Goal: Communication & Community: Connect with others

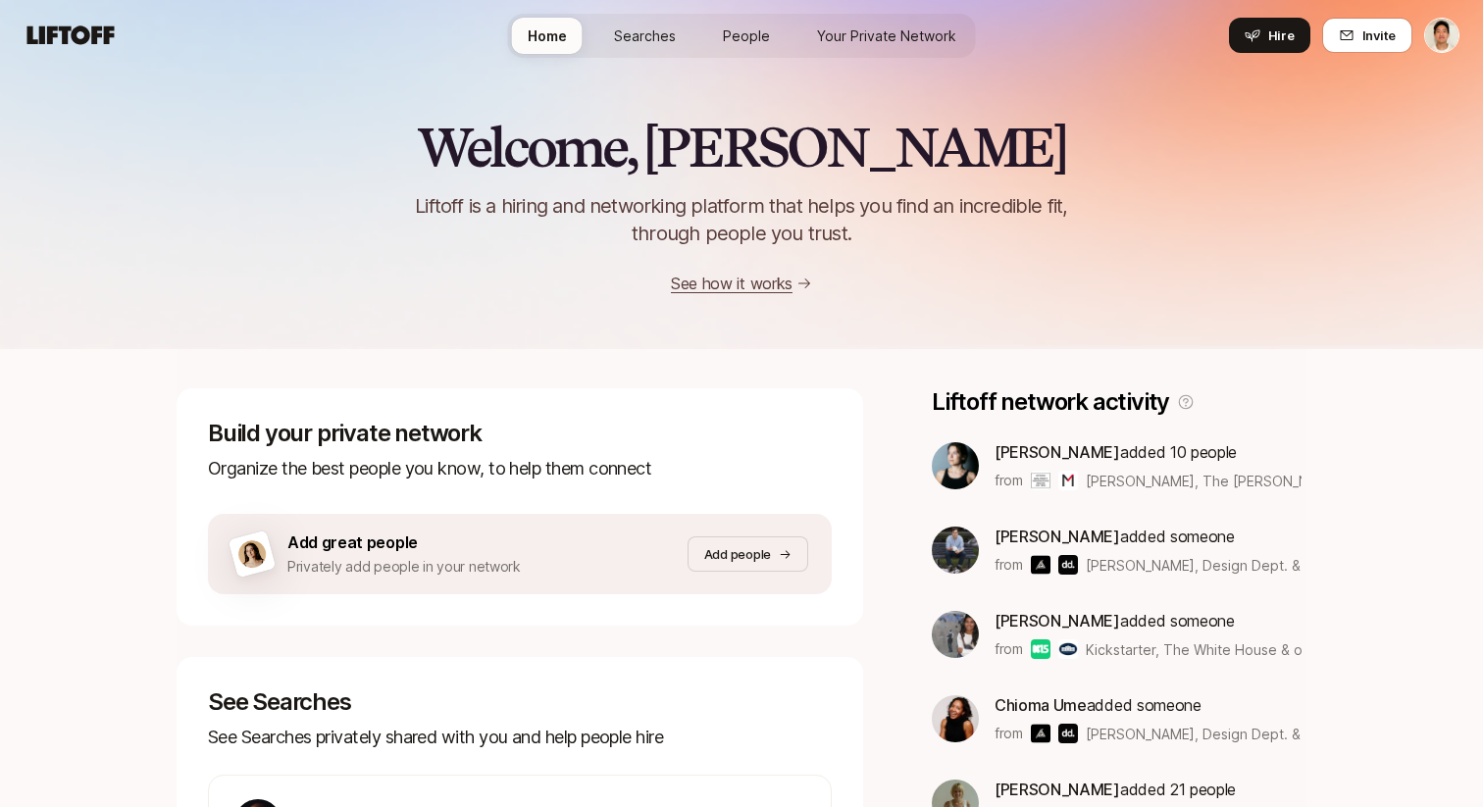
click at [1439, 32] on html "Home Searches People Your Private Network Hire Home Searches People Your Privat…" at bounding box center [741, 403] width 1483 height 807
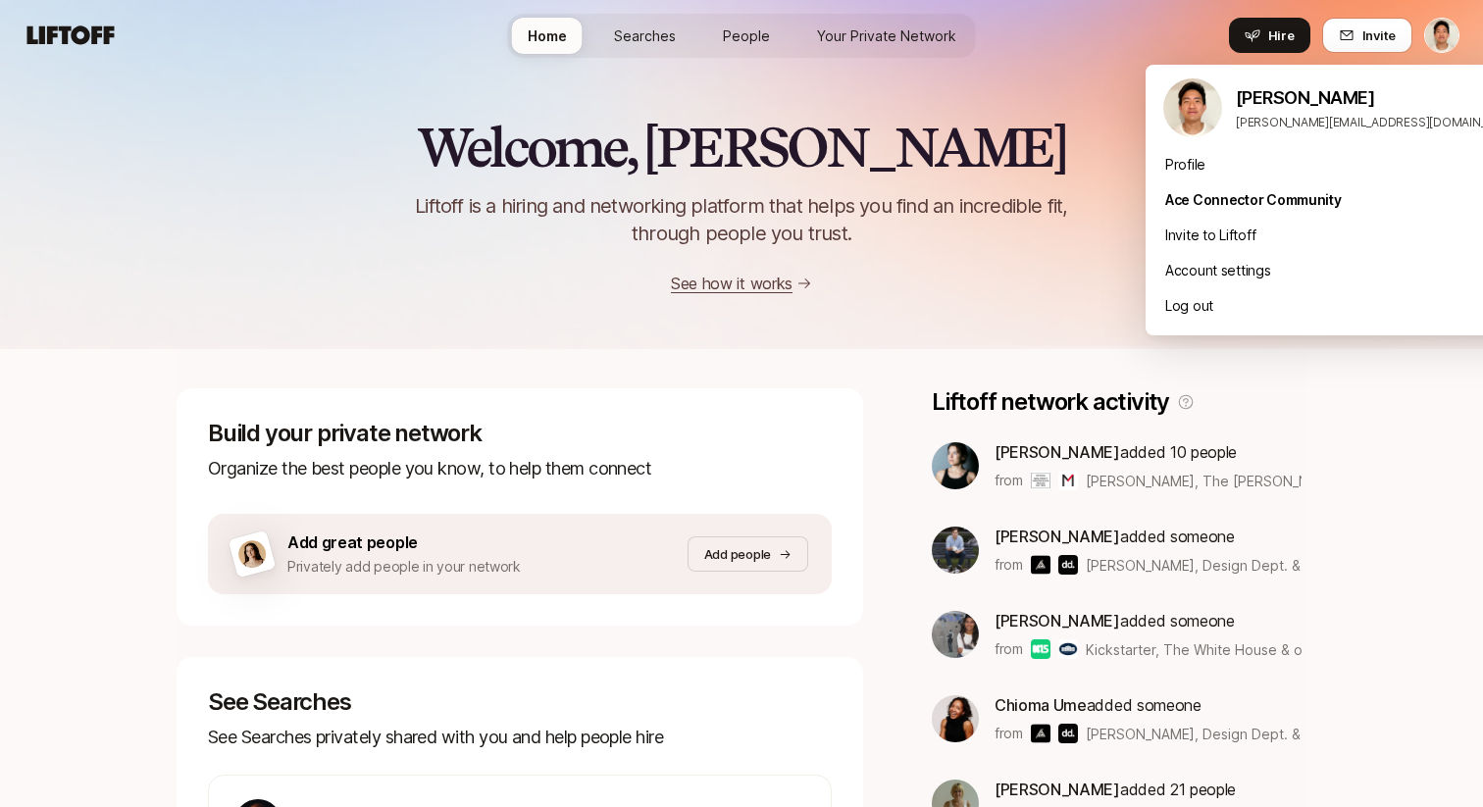
click at [1351, 32] on html "Home Searches People Your Private Network Hire Home Searches People Your Privat…" at bounding box center [741, 403] width 1483 height 807
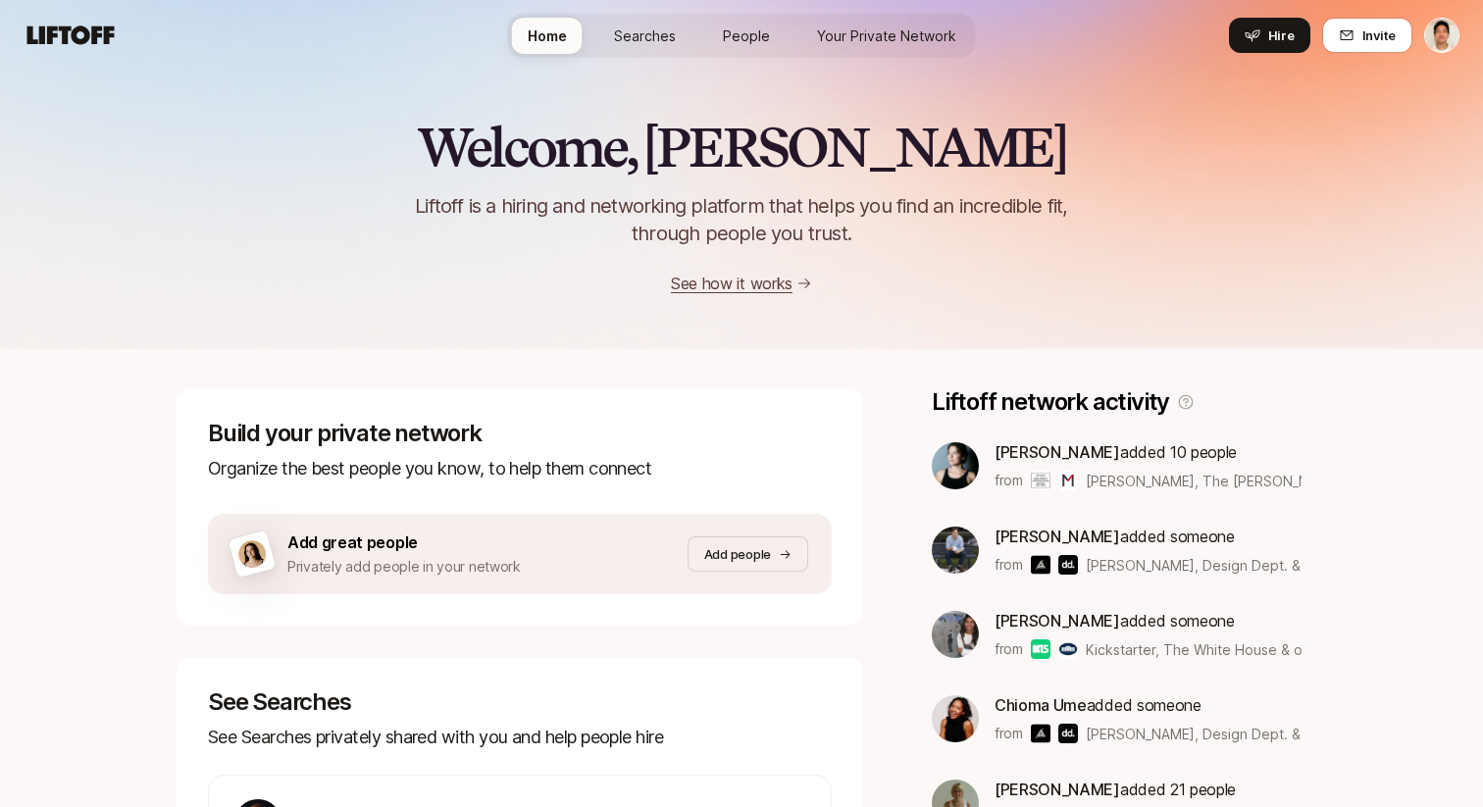
click at [1351, 32] on icon at bounding box center [1347, 35] width 16 height 16
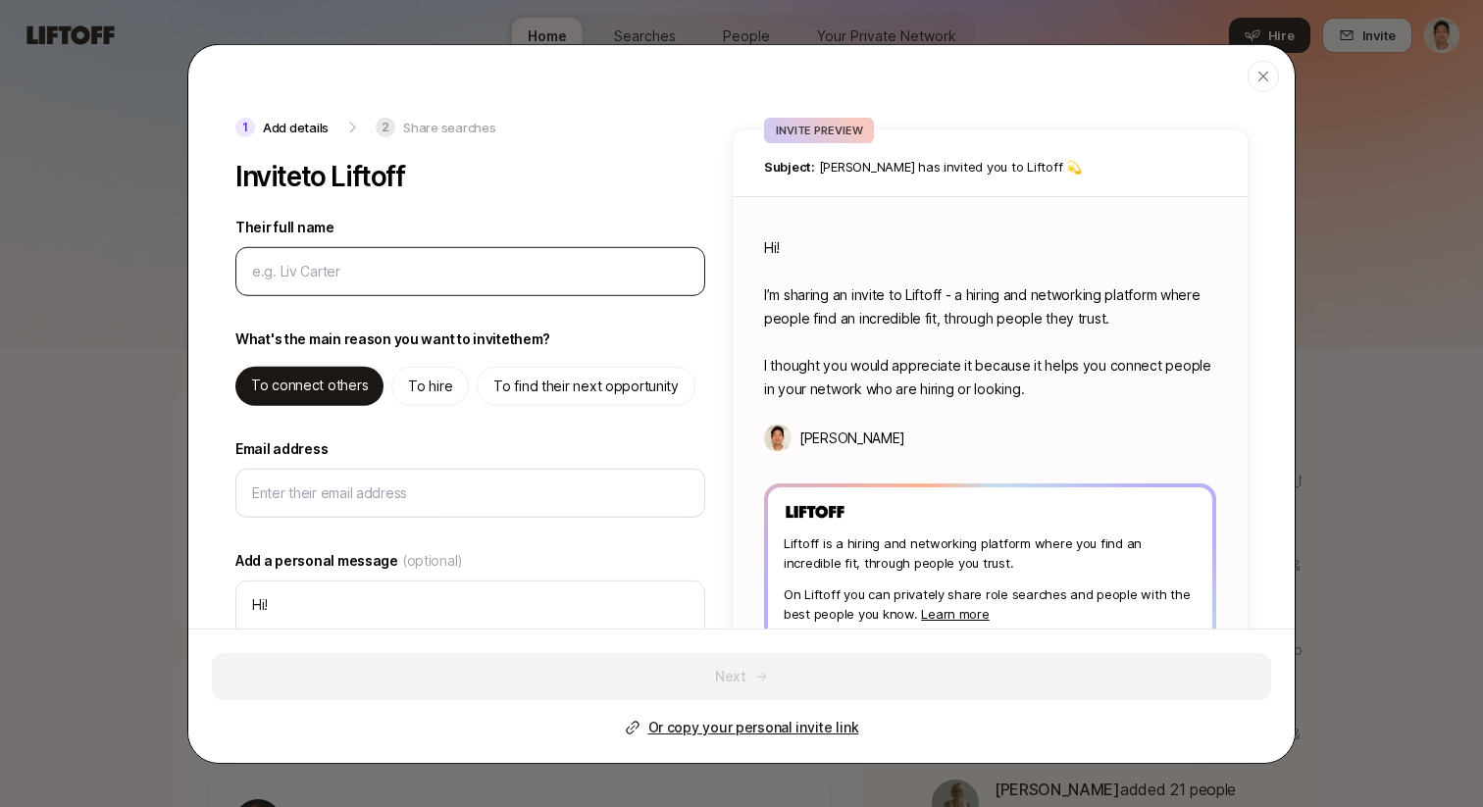
click at [356, 276] on input "Their full name" at bounding box center [470, 271] width 436 height 24
type input "j"
type textarea "x"
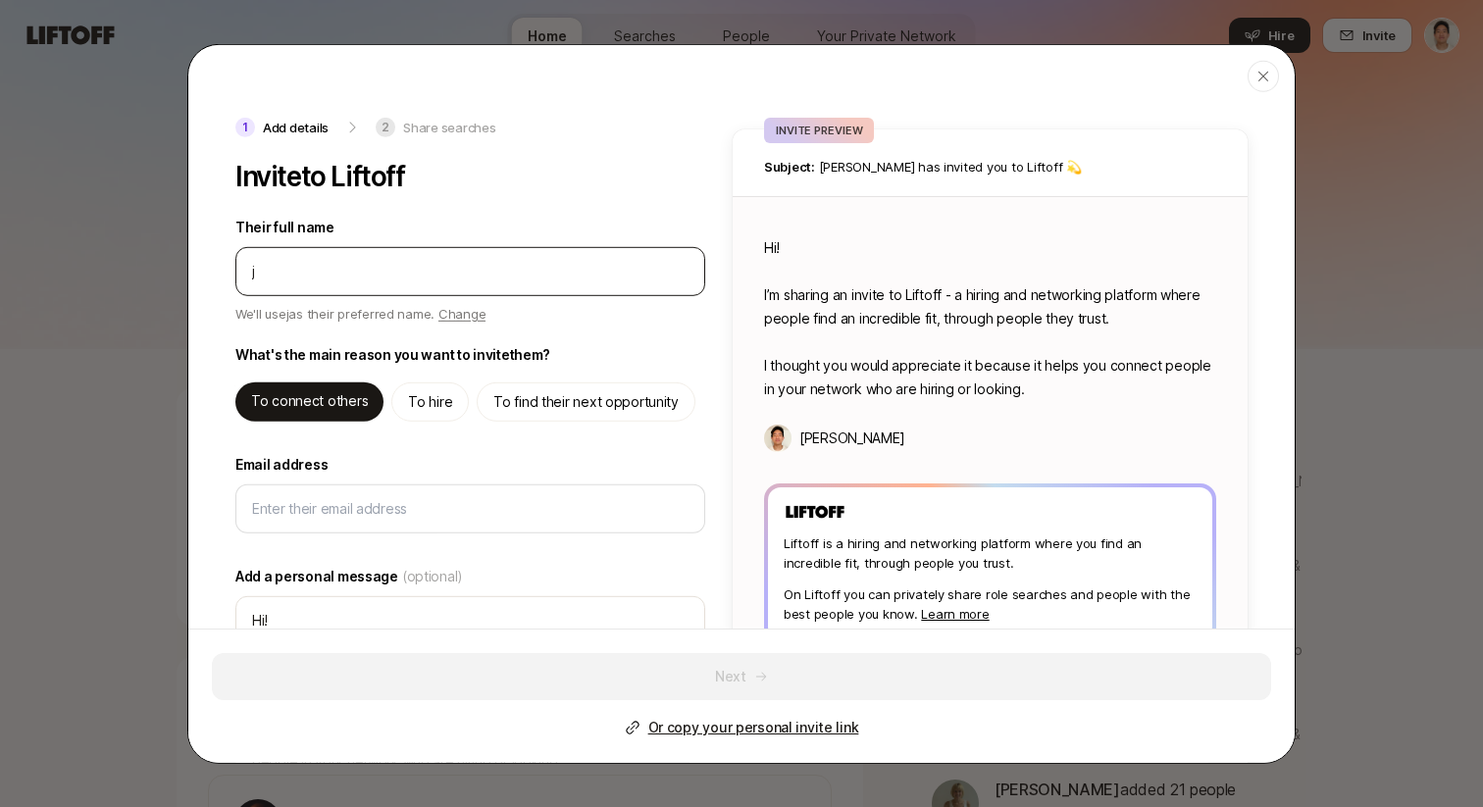
type input "je"
type textarea "x"
type input "jer"
type textarea "x"
type input "jere"
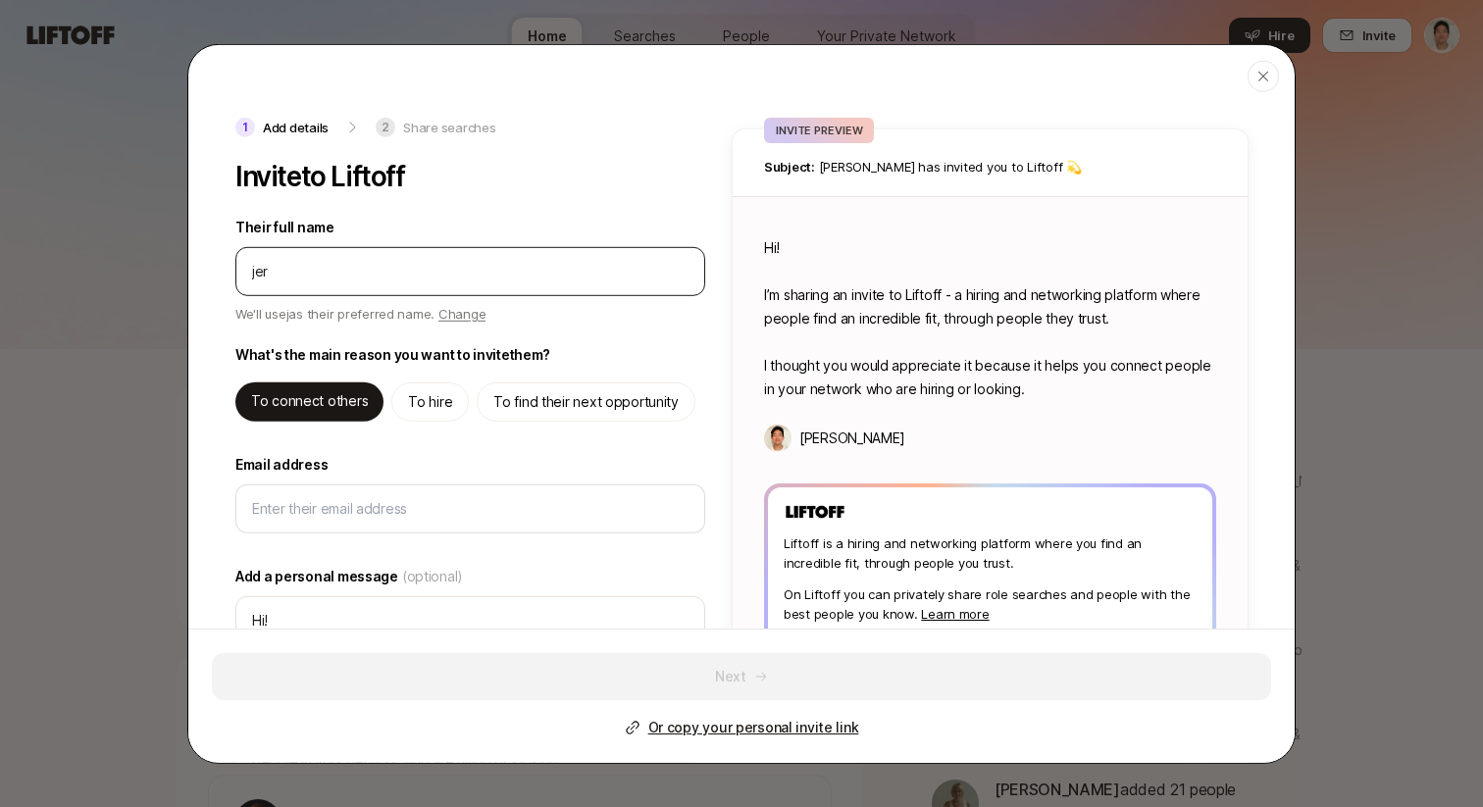
type textarea "x"
type input "jerem"
type textarea "x"
type input "jeremy"
type textarea "x"
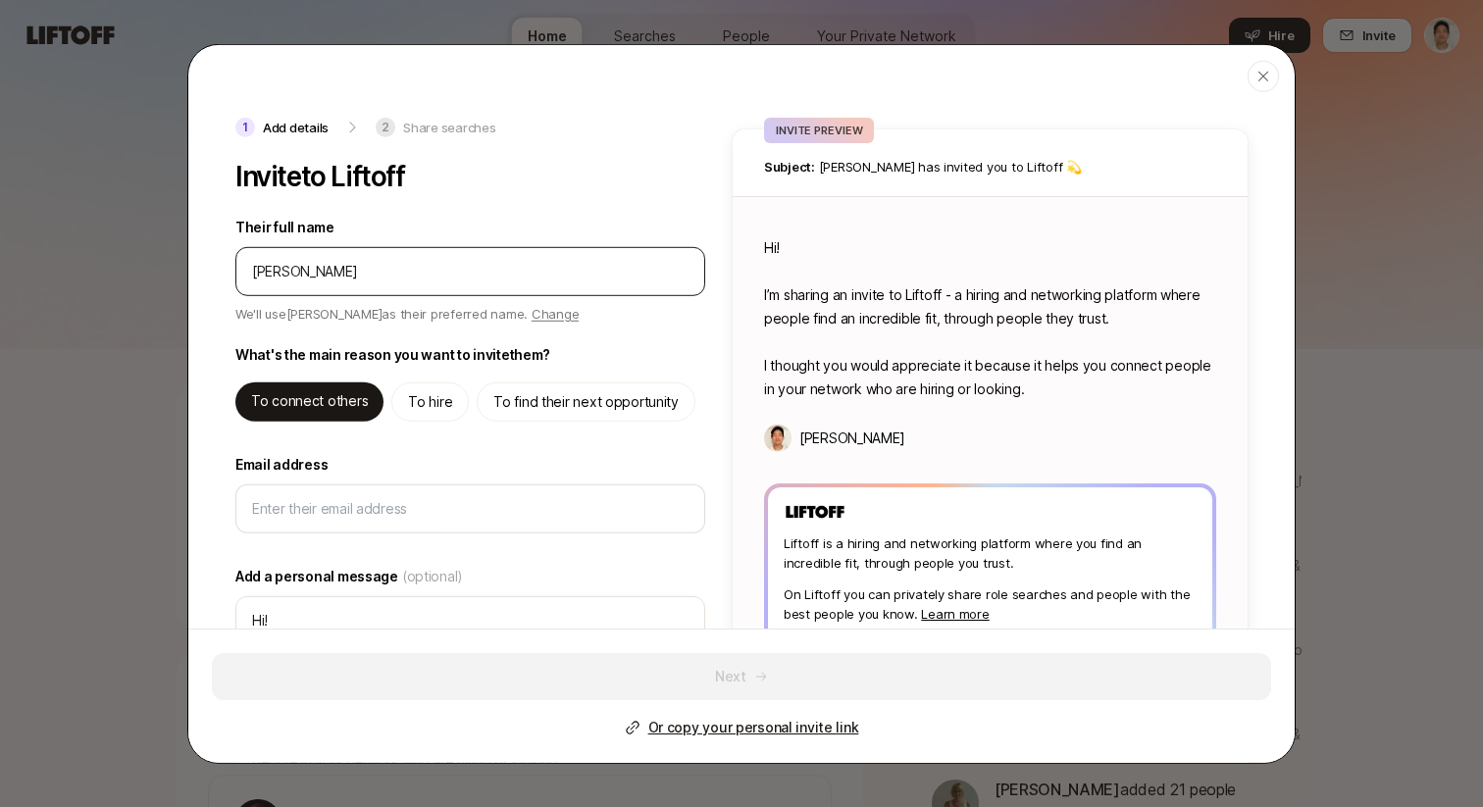
type input "jeremy+"
type textarea "x"
type input "jeremy+t"
type textarea "x"
type input "jeremy+te"
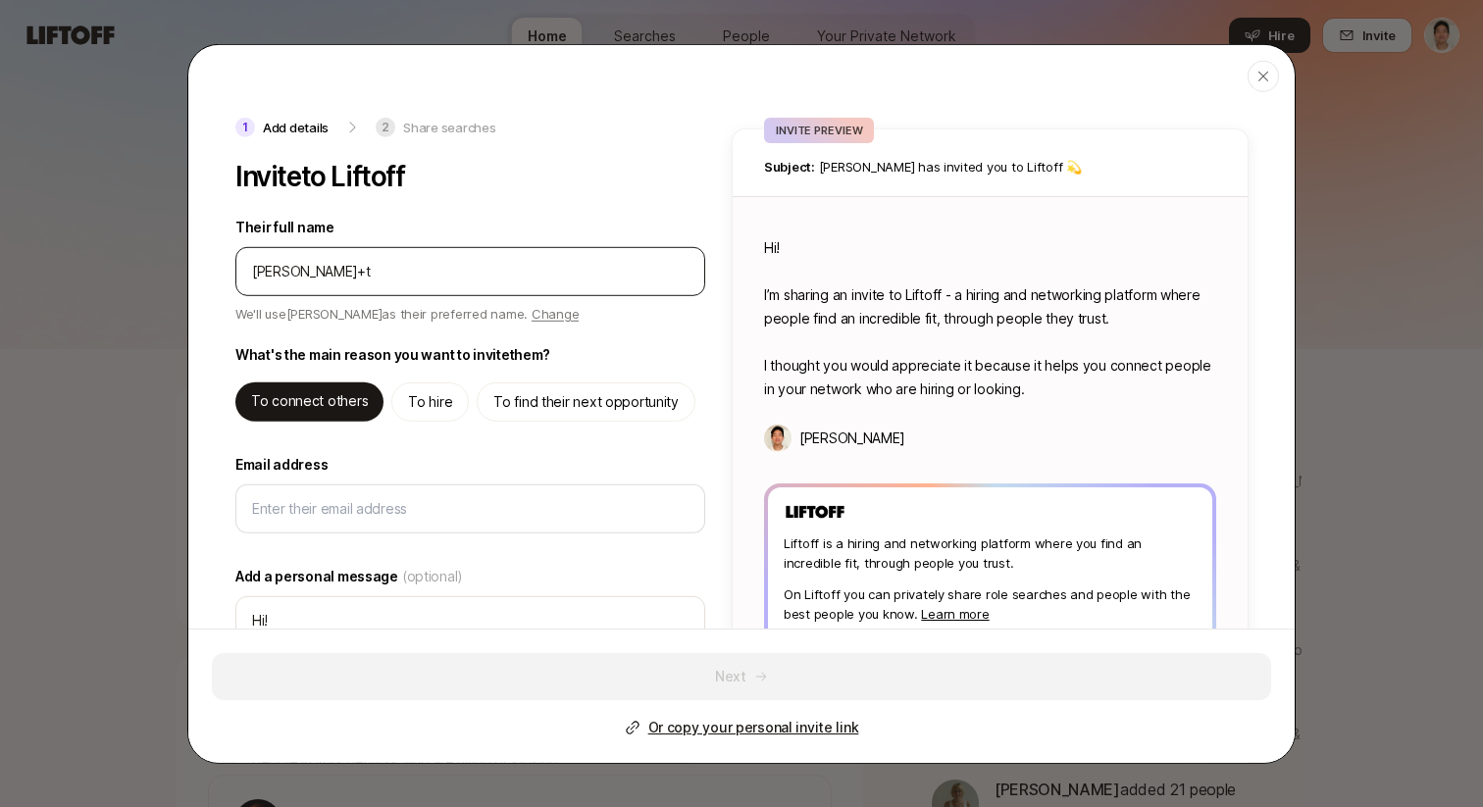
type textarea "x"
type input "jeremy+tes"
type textarea "x"
type input "jeremy+test"
type textarea "x"
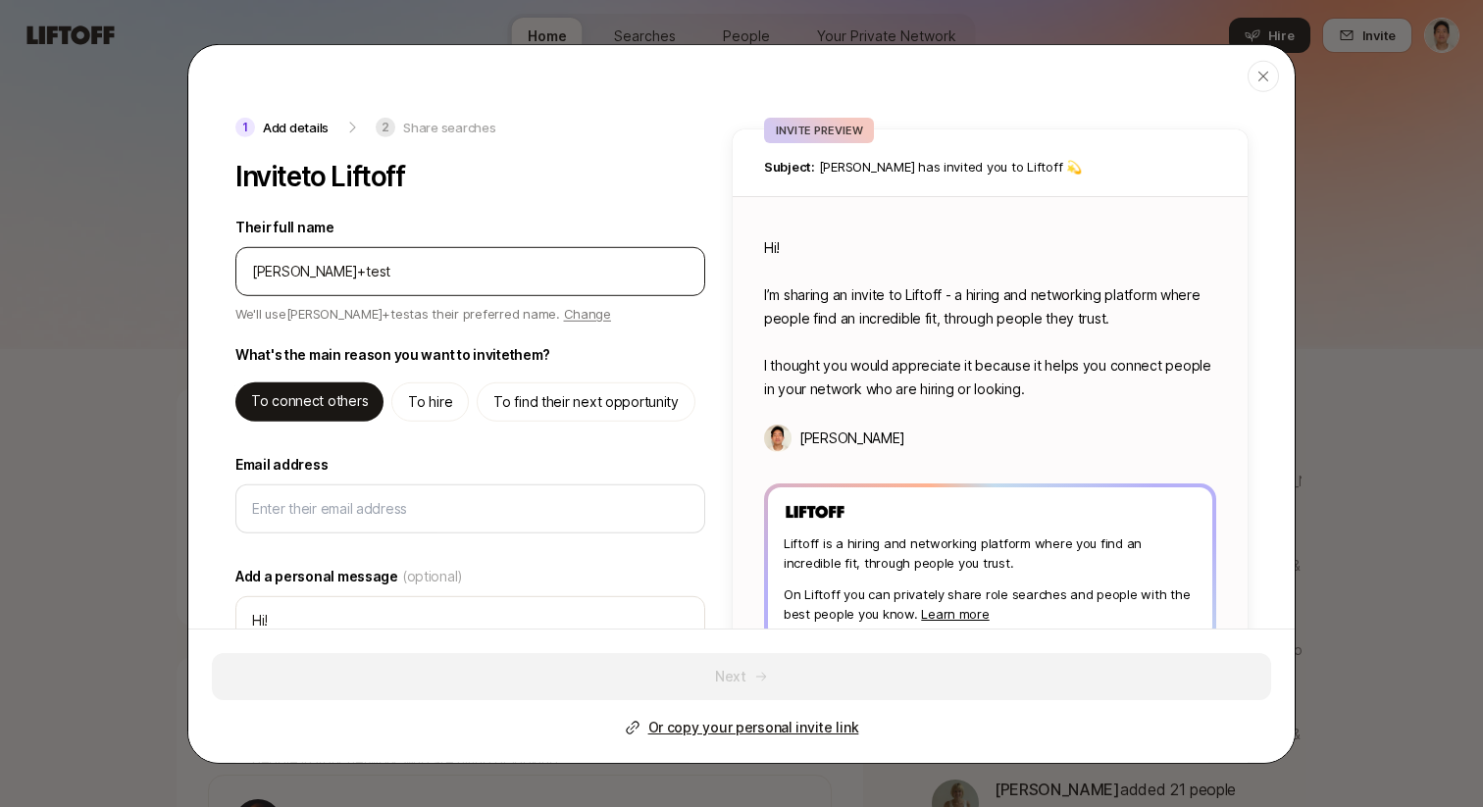
type input "jeremy+testi"
type textarea "x"
type input "jeremy+testin"
type textarea "x"
type input "jeremy+testinv"
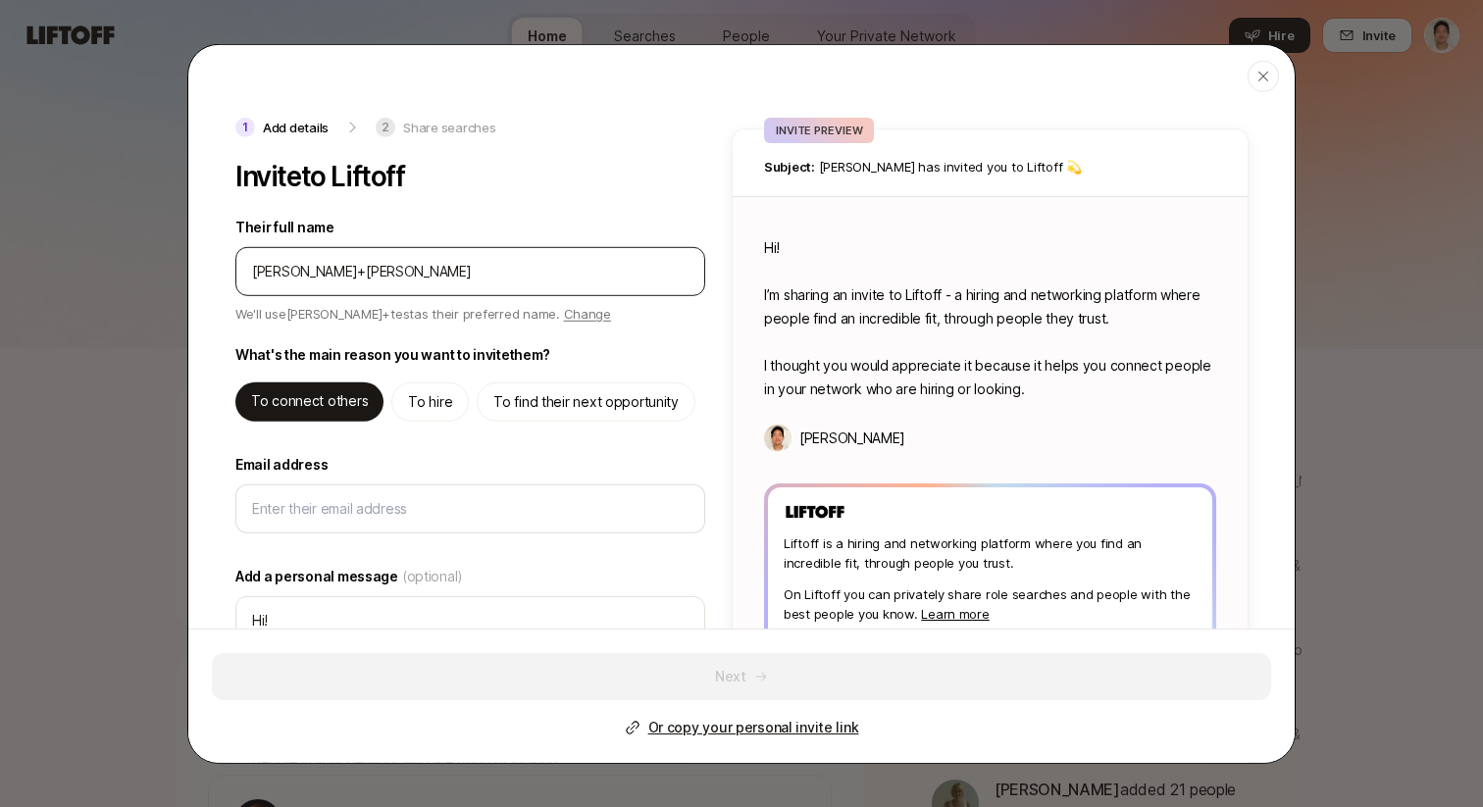
type textarea "x"
type input "jeremy+testinvi"
type textarea "x"
type input "jeremy+testinvit"
type textarea "x"
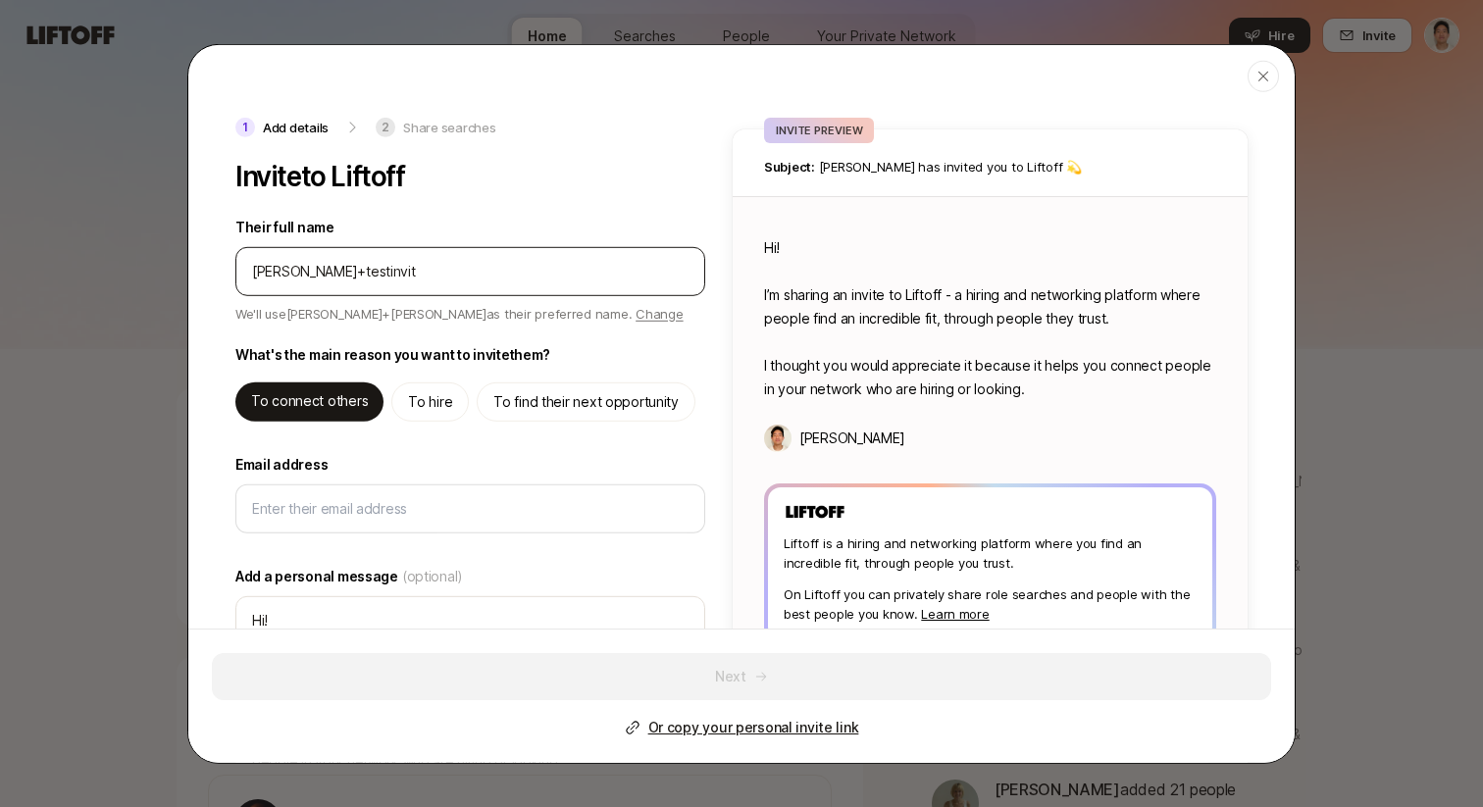
type input "jeremy+testinvite"
type textarea "x"
type input "jeremy+testinvite3"
type textarea "x"
type input "jeremy+testinvite3@"
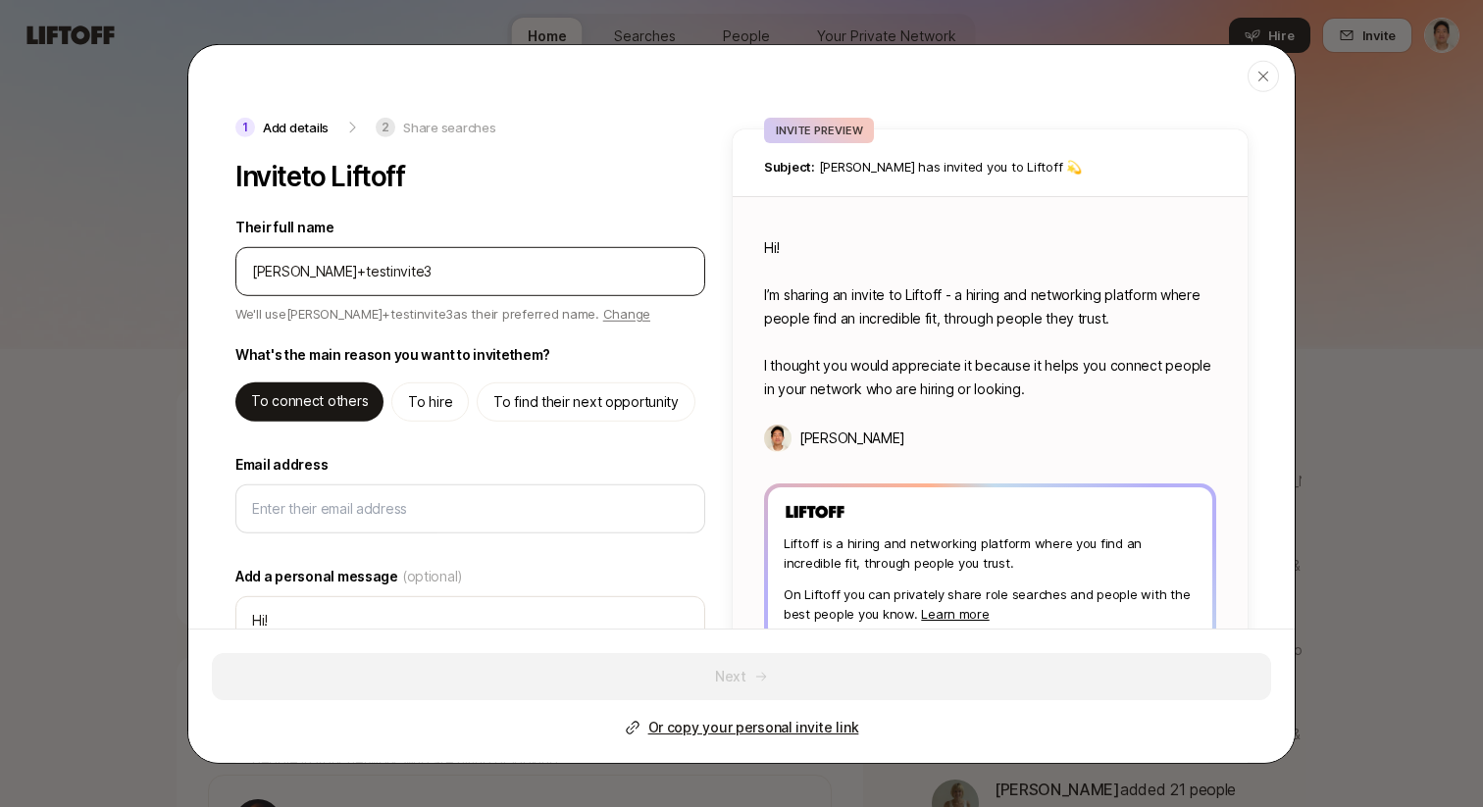
type textarea "x"
type input "jeremy+testinvite3@l"
type textarea "x"
type input "jeremy+testinvite3@li"
type textarea "x"
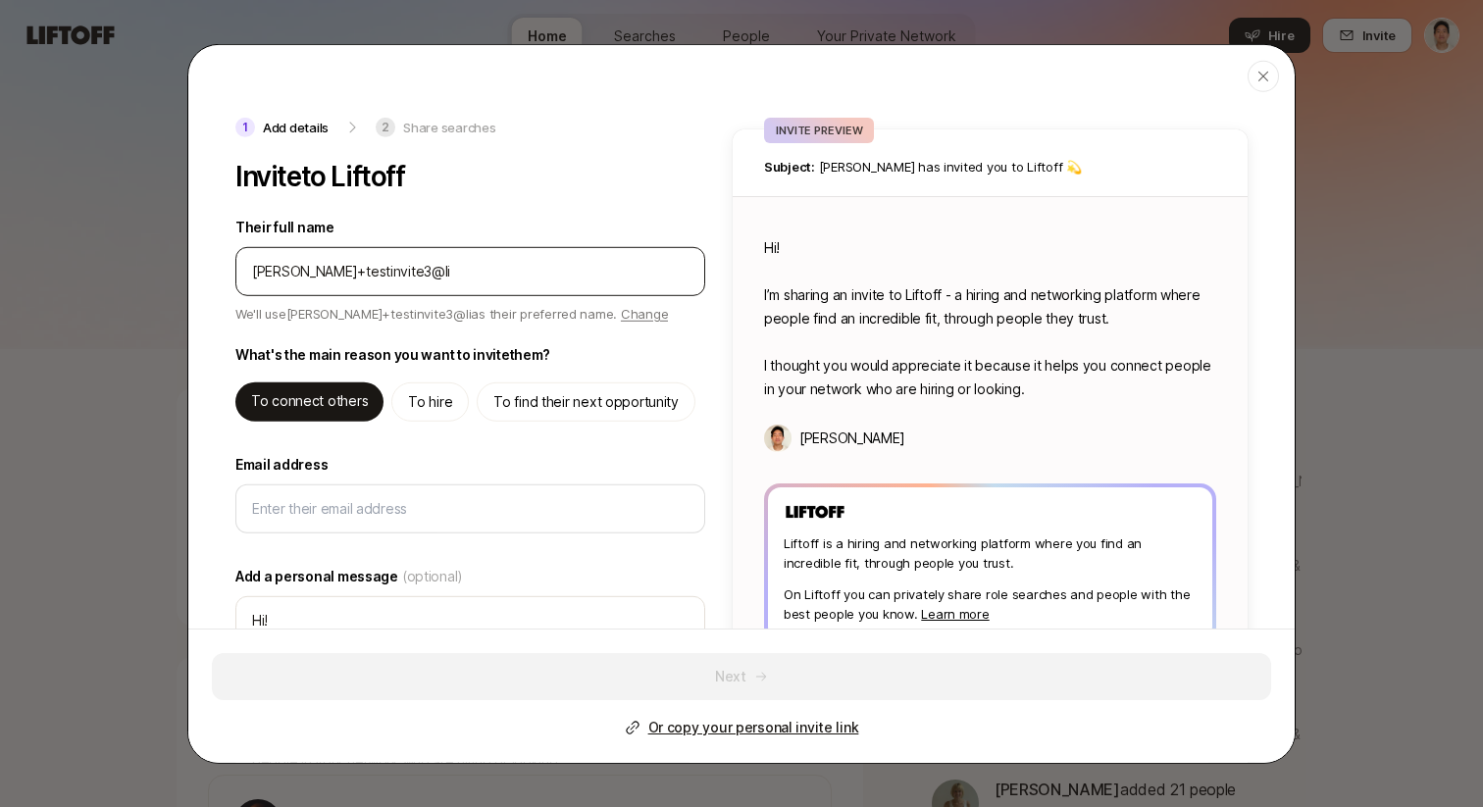
type input "jeremy+testinvite3@lif"
type textarea "x"
type input "jeremy+testinvite3@lift"
type textarea "x"
type input "jeremy+testinvite3@lifto"
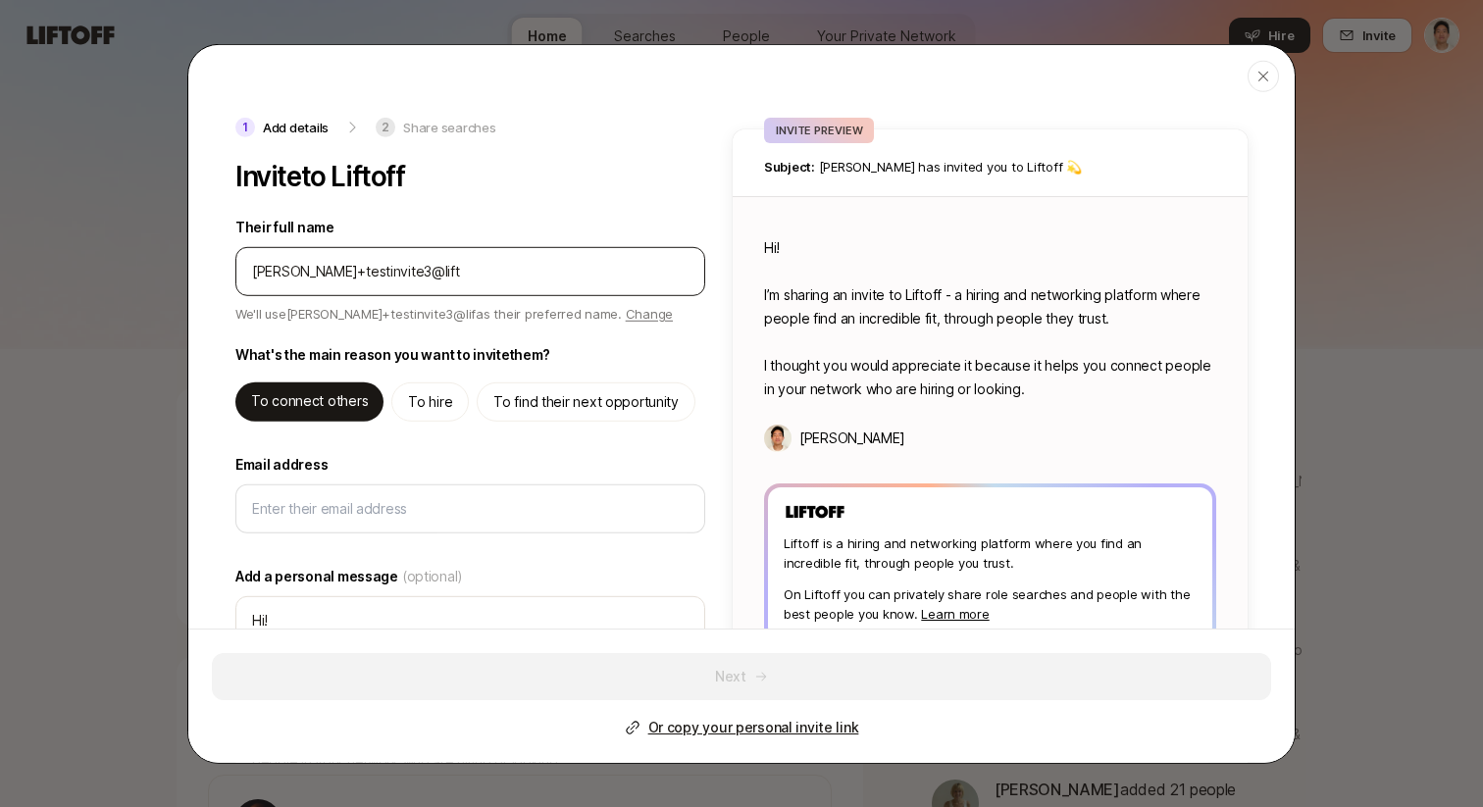
type textarea "x"
type input "jeremy+testinvite3@liftof"
type textarea "x"
type input "jeremy+testinvite3@liftoff"
type textarea "x"
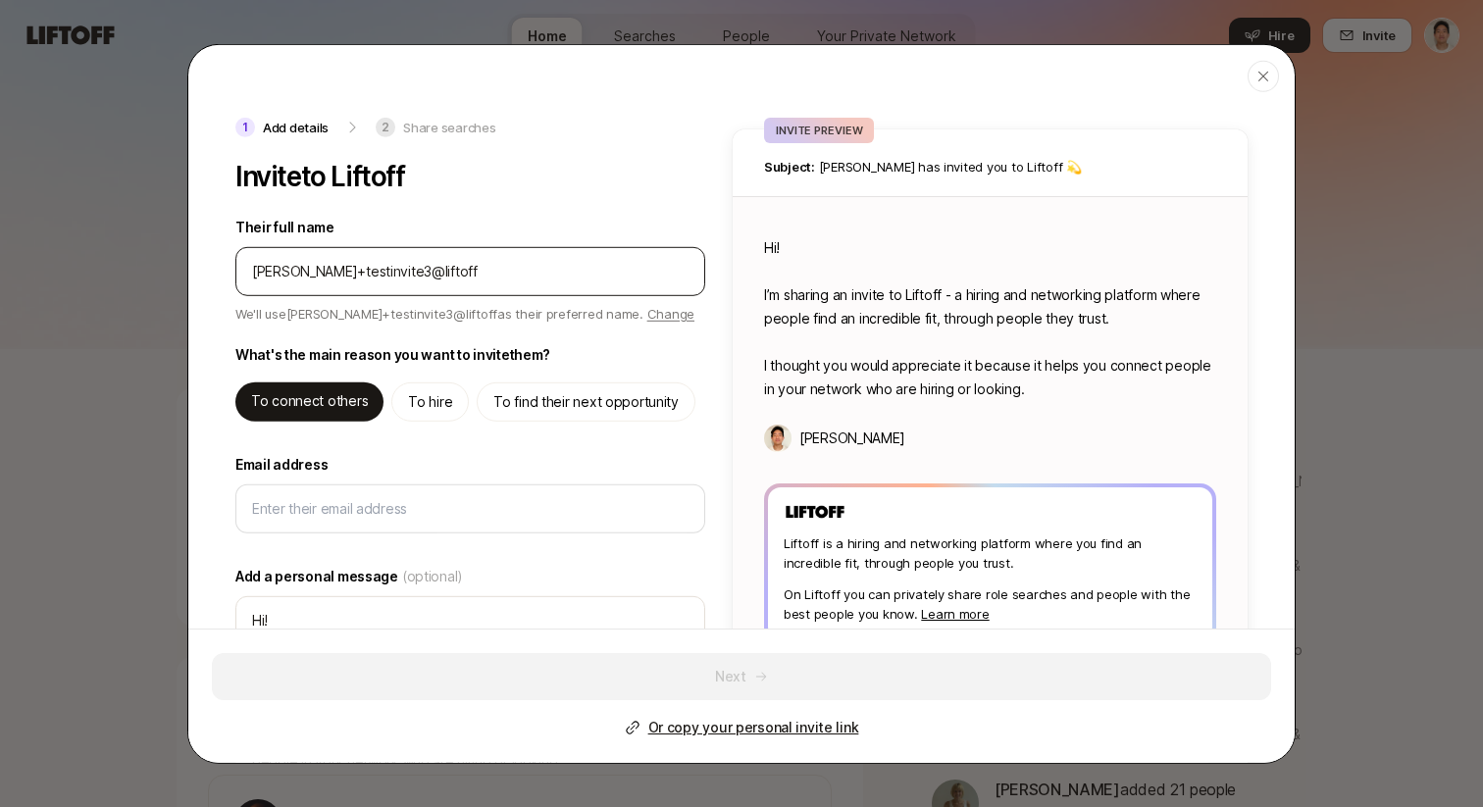
type input "jeremy+testinvite3@liftoff."
type textarea "x"
type input "jeremy+testinvite3@liftoff.x"
type textarea "x"
type input "jeremy+testinvite3@liftoff.xy"
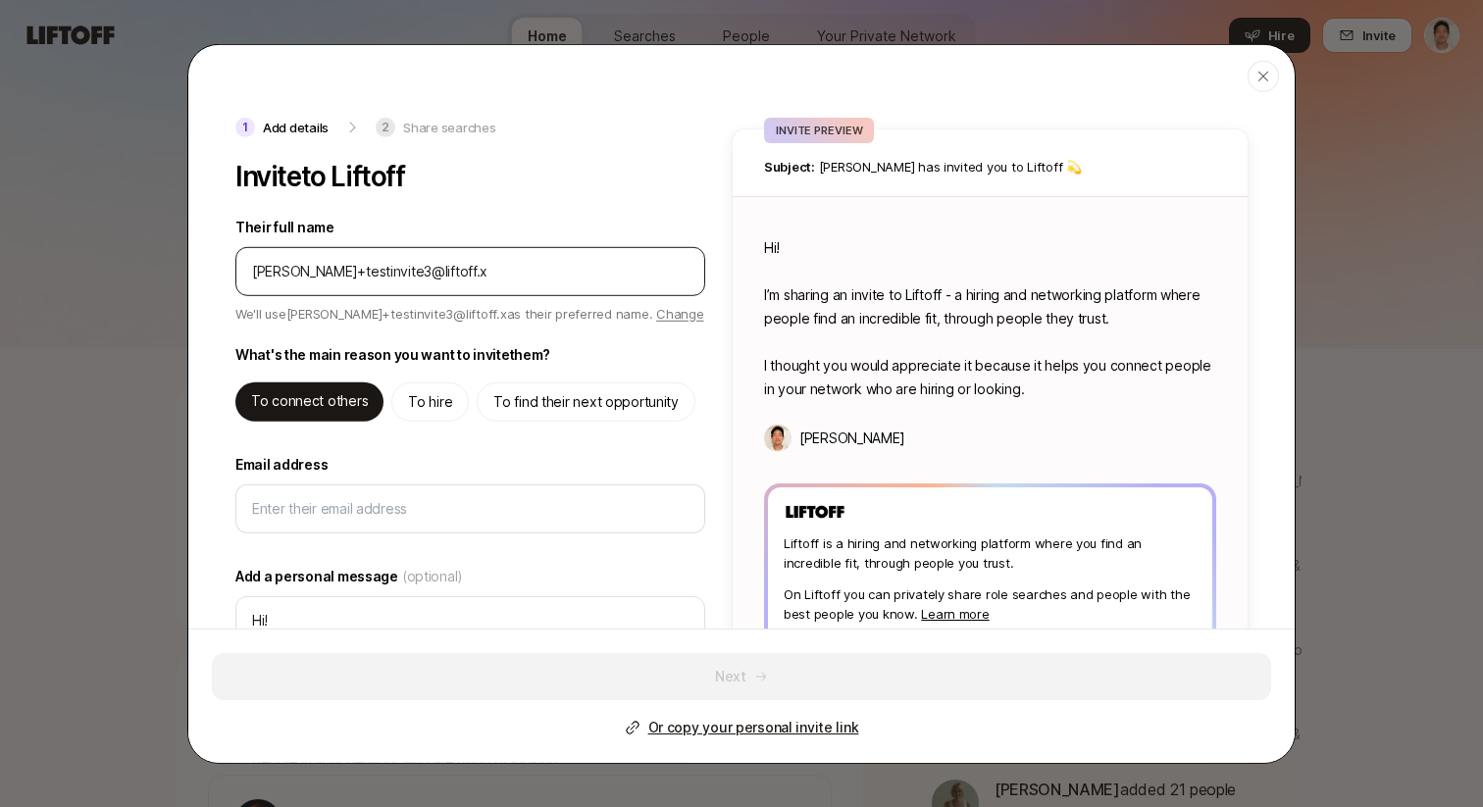
type textarea "x"
type input "jeremy+testinvite3@liftoff.xyz"
type textarea "x"
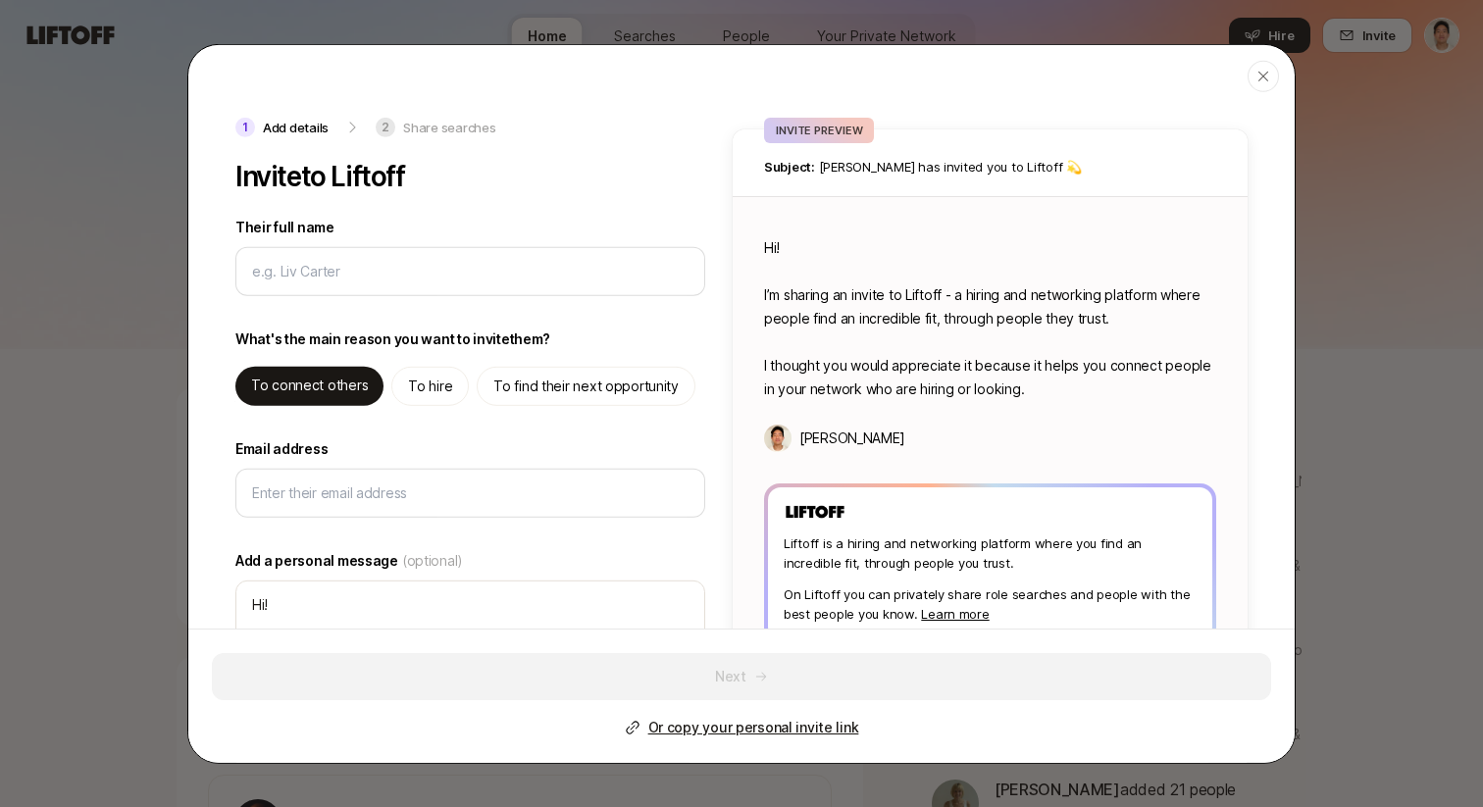
type input "J"
type textarea "x"
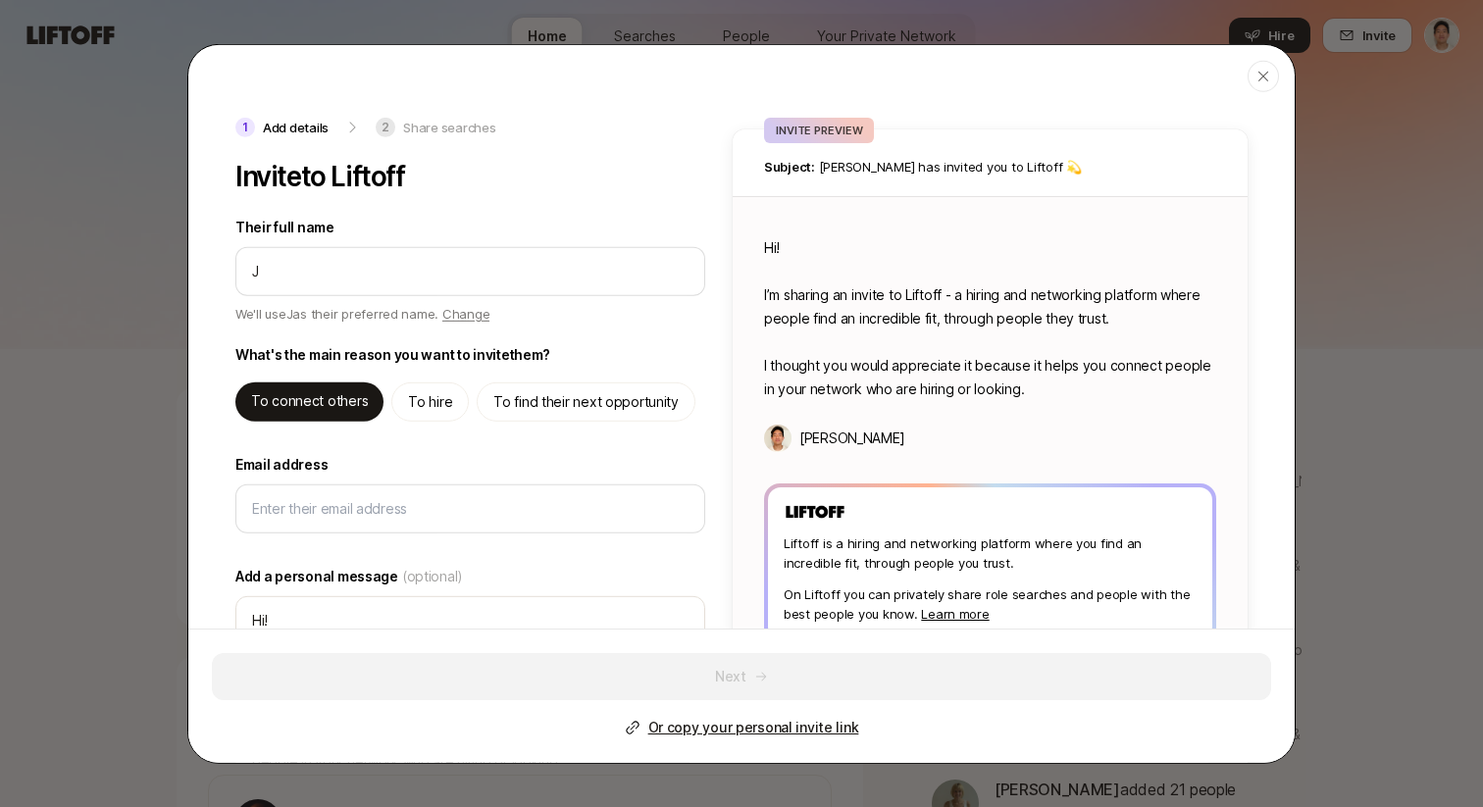
type input "Je"
type textarea "x"
type input "Jer"
type textarea "x"
type input "Jere"
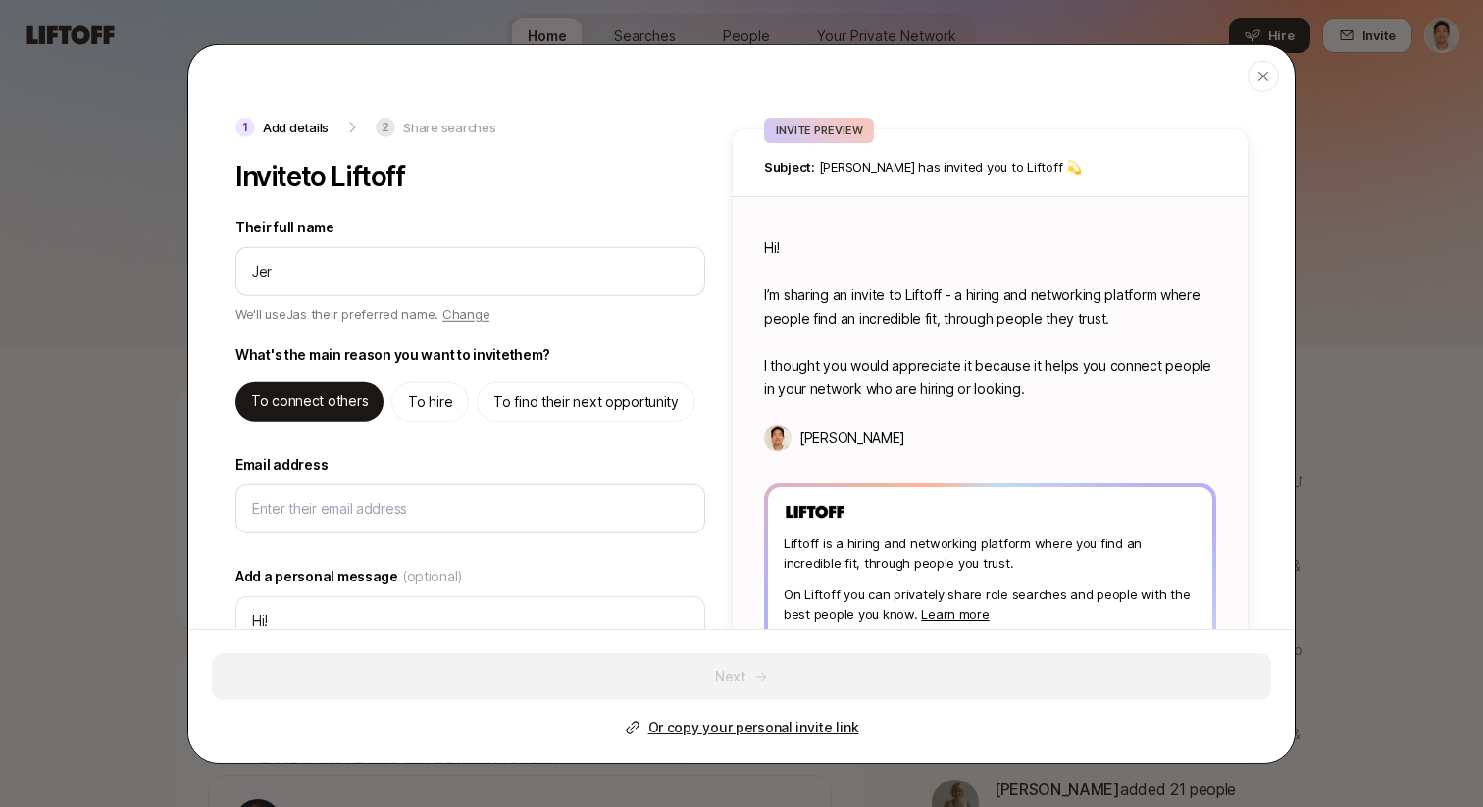
type textarea "x"
type input "Jerem"
type textarea "x"
type input "Jeremy"
type textarea "x"
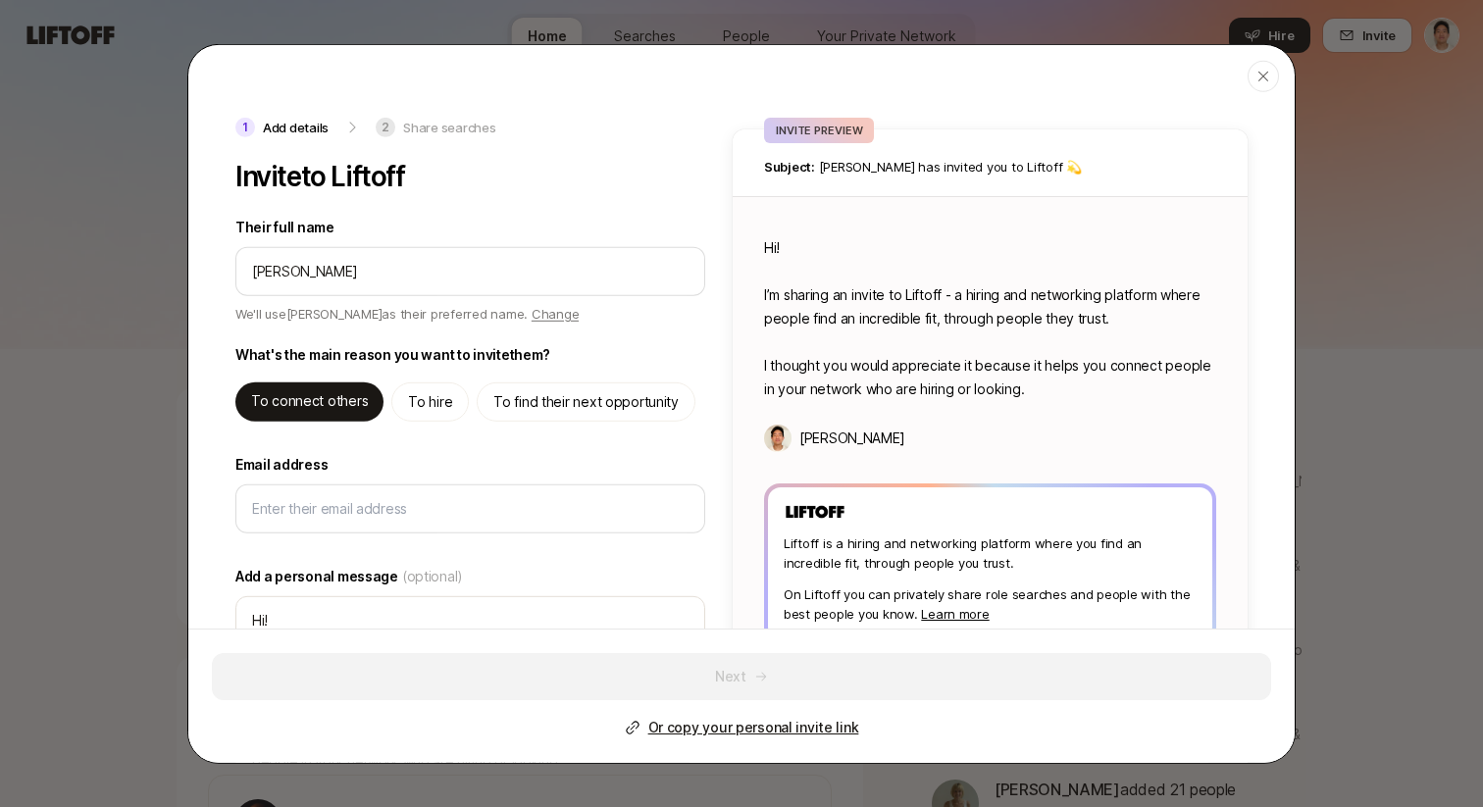
type input "Jeremy"
type textarea "x"
type input "Jeremy C"
type textarea "x"
type input "Jeremy Ch"
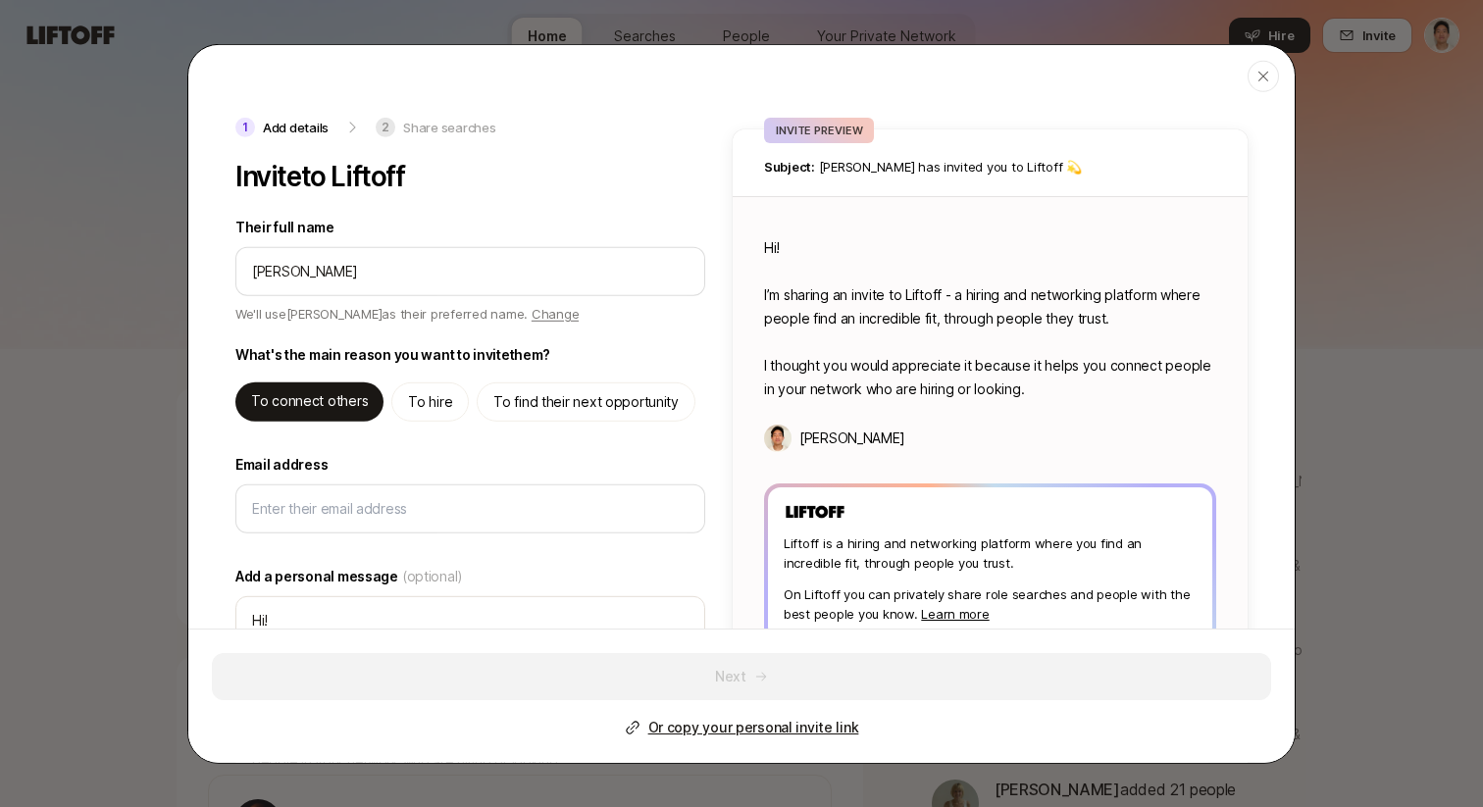
type textarea "x"
type input "Jeremy Che"
type textarea "x"
type input "Jeremy Chen"
type textarea "x"
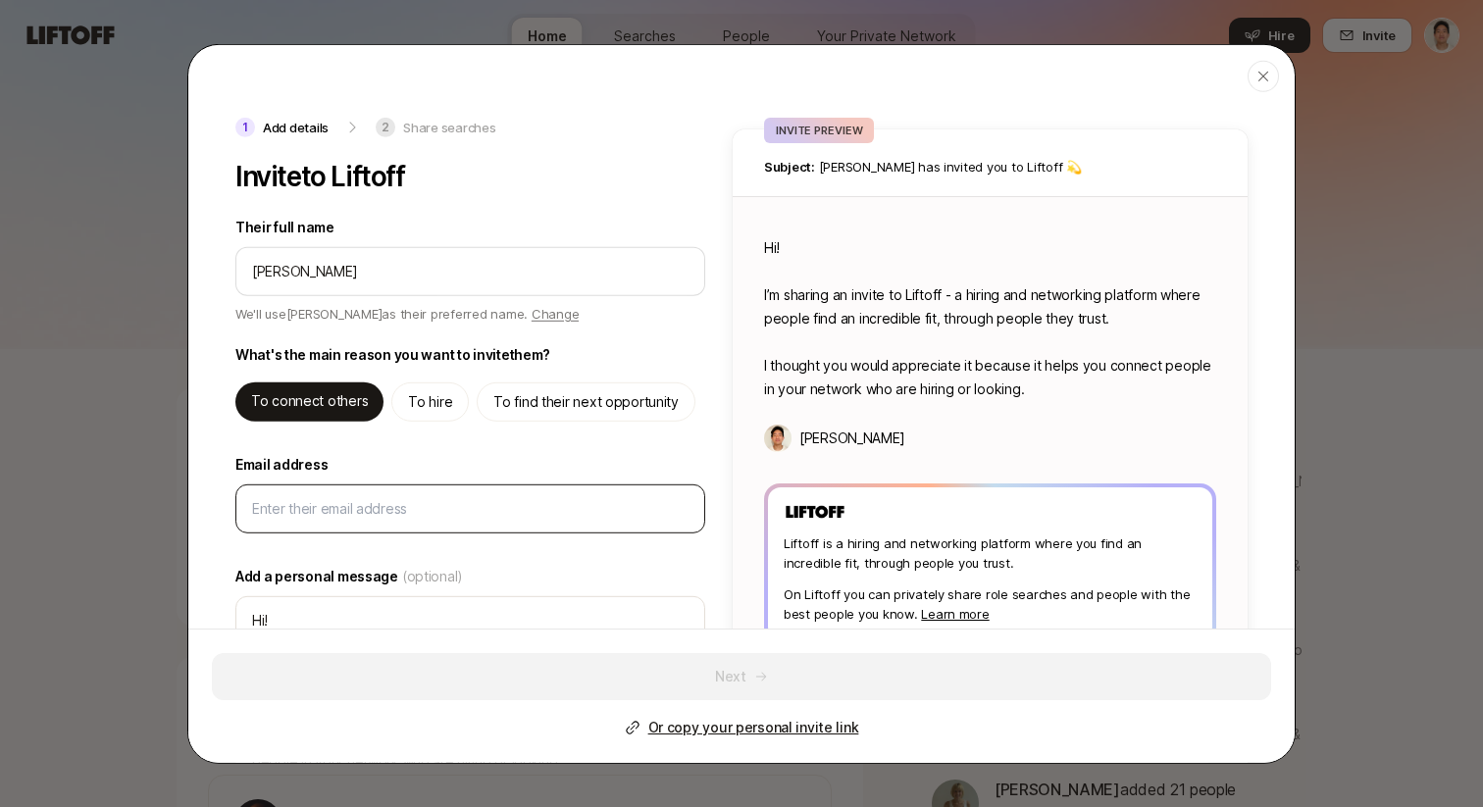
type input "Jeremy Chen"
type textarea "Hi Jeremy! I’m sharing an invite to Liftoff - a hiring and networking platform …"
type textarea "x"
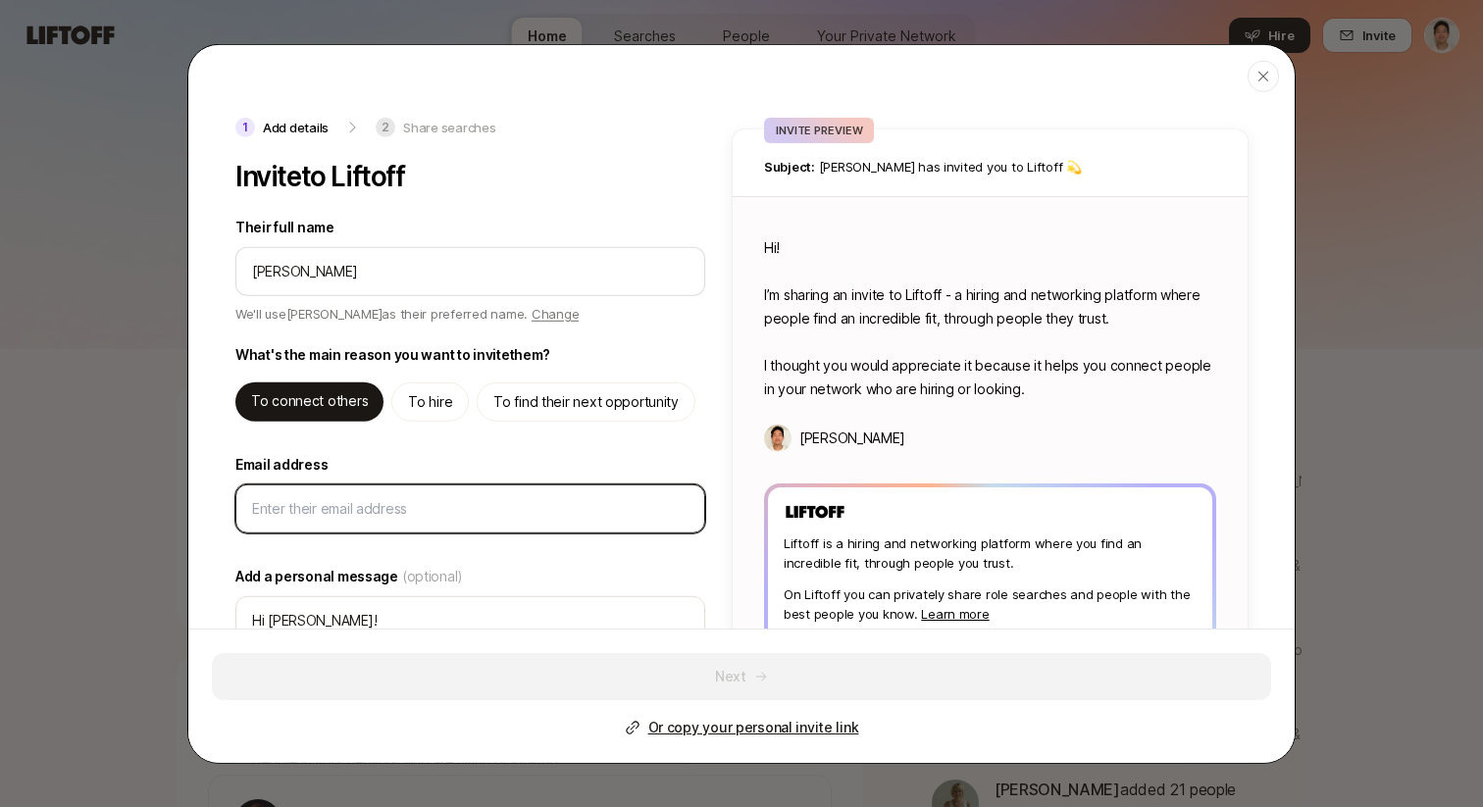
click at [348, 512] on input "Email address" at bounding box center [470, 508] width 436 height 24
paste input "jeremy+testinvite3@liftoff.xyz"
type input "jeremy+testinvite3@liftoff.xyz"
type textarea "x"
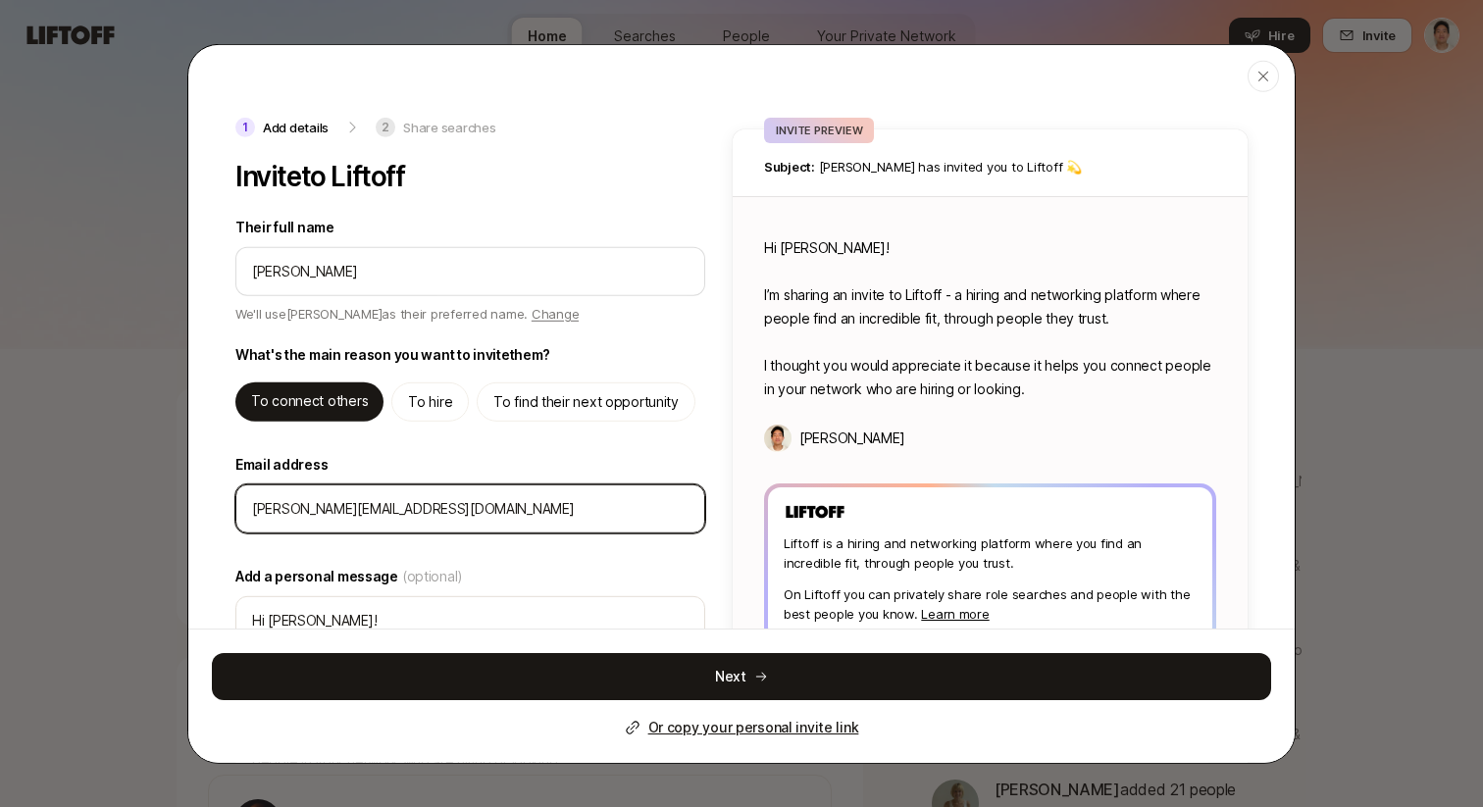
scroll to position [180, 0]
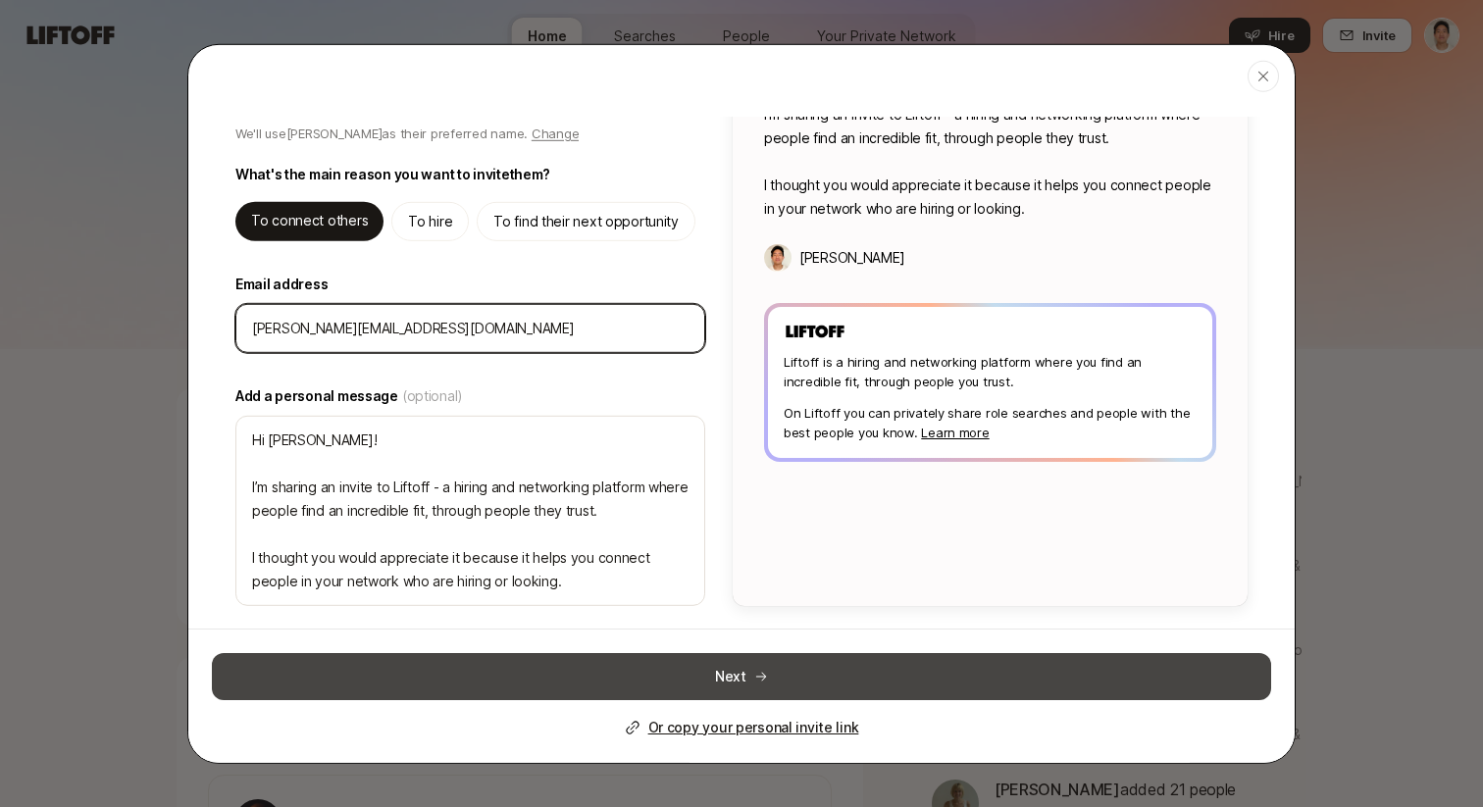
type input "jeremy+testinvite3@liftoff.xyz"
click at [598, 671] on button "Next" at bounding box center [741, 676] width 1059 height 47
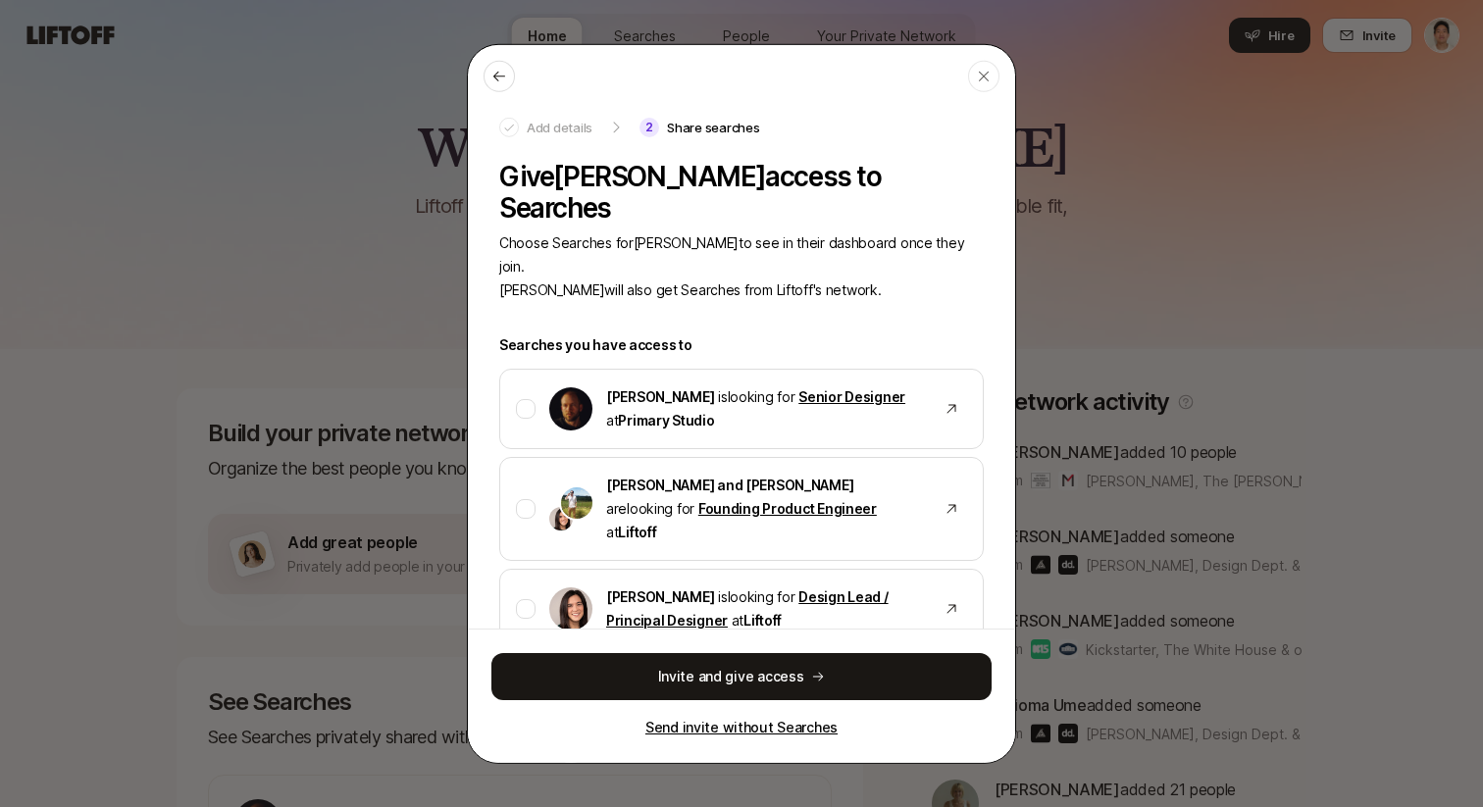
click at [696, 727] on p "Send invite without Searches" at bounding box center [741, 728] width 192 height 24
